Goal: Navigation & Orientation: Find specific page/section

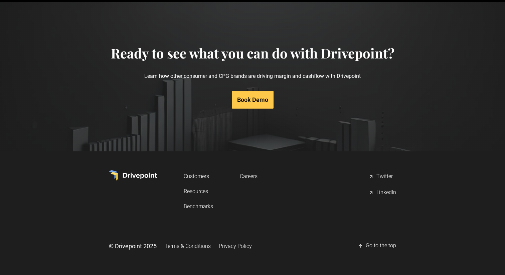
scroll to position [3361, 0]
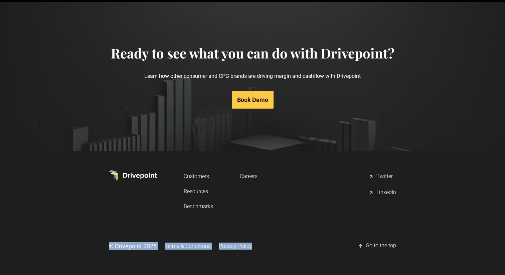
drag, startPoint x: 259, startPoint y: 244, endPoint x: 108, endPoint y: 240, distance: 151.3
click at [108, 240] on div "Customers Resources Benchmarks Careers Twitter LinkedIn © Drivepoint 2025 Terms…" at bounding box center [252, 213] width 505 height 97
copy div "© Drivepoint 2025 Terms & Conditions Privacy Policy"
drag, startPoint x: 157, startPoint y: 245, endPoint x: 119, endPoint y: 239, distance: 37.9
click at [109, 245] on div "© Drivepoint 2025" at bounding box center [133, 246] width 48 height 8
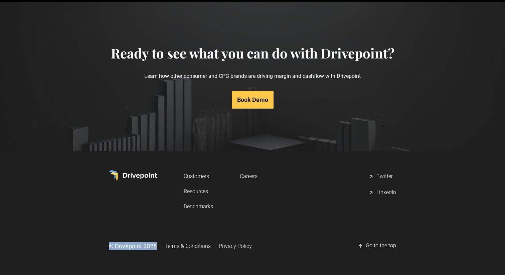
copy div "© Drivepoint 2025"
drag, startPoint x: 213, startPoint y: 247, endPoint x: 208, endPoint y: 243, distance: 6.8
click at [167, 247] on div "© Drivepoint 2025 Terms & Conditions Privacy Policy" at bounding box center [180, 245] width 143 height 13
copy link "Terms & Conditions"
drag, startPoint x: 255, startPoint y: 246, endPoint x: 220, endPoint y: 248, distance: 35.7
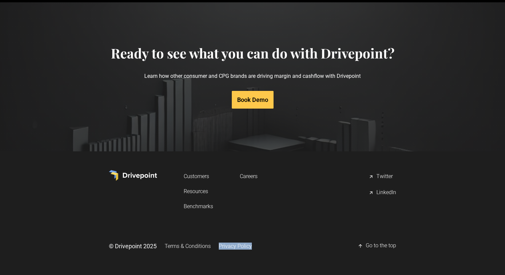
click at [219, 248] on div "© Drivepoint 2025 Terms & Conditions Privacy Policy Go to the top" at bounding box center [252, 245] width 287 height 13
copy link "Privacy Policy"
